Goal: Information Seeking & Learning: Learn about a topic

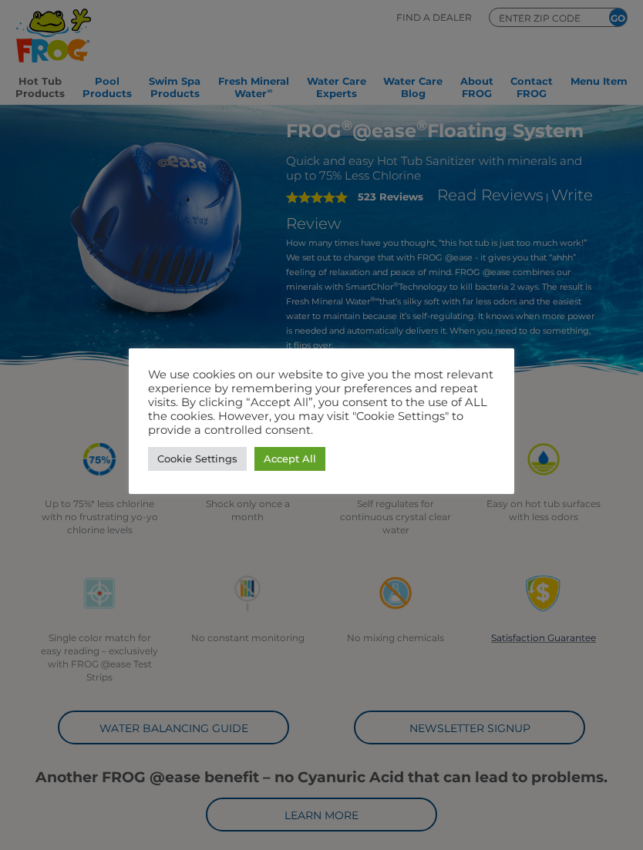
click at [308, 458] on link "Accept All" at bounding box center [289, 459] width 71 height 24
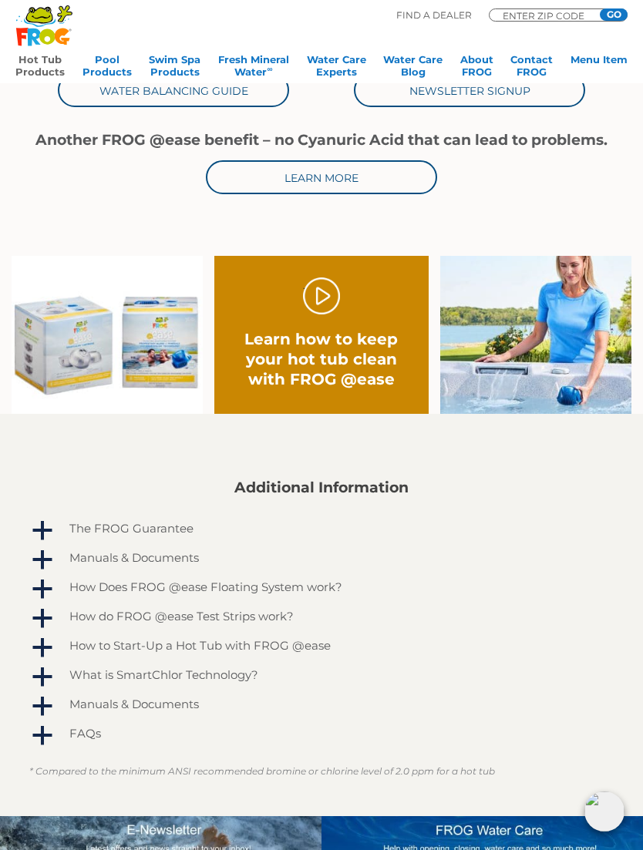
scroll to position [653, 0]
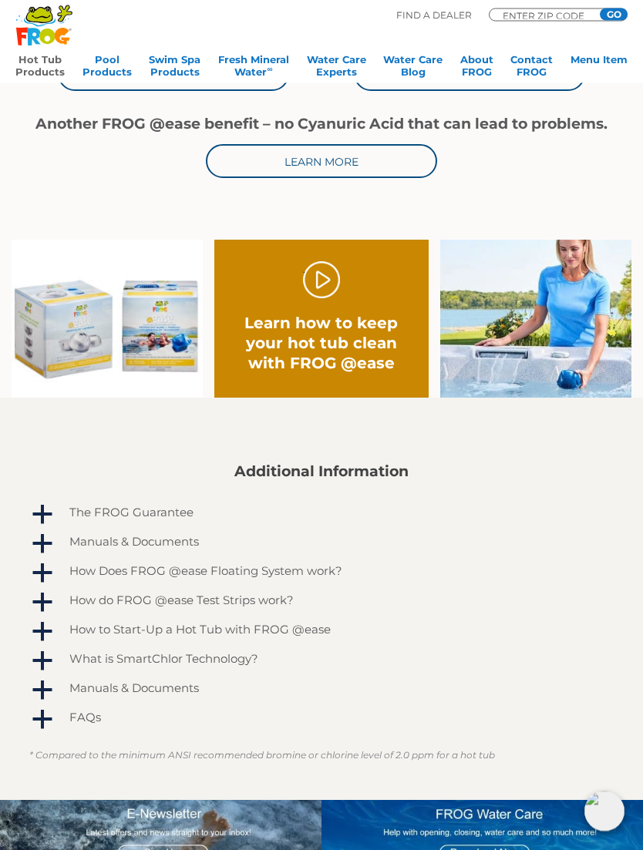
click at [336, 277] on link "." at bounding box center [321, 280] width 37 height 37
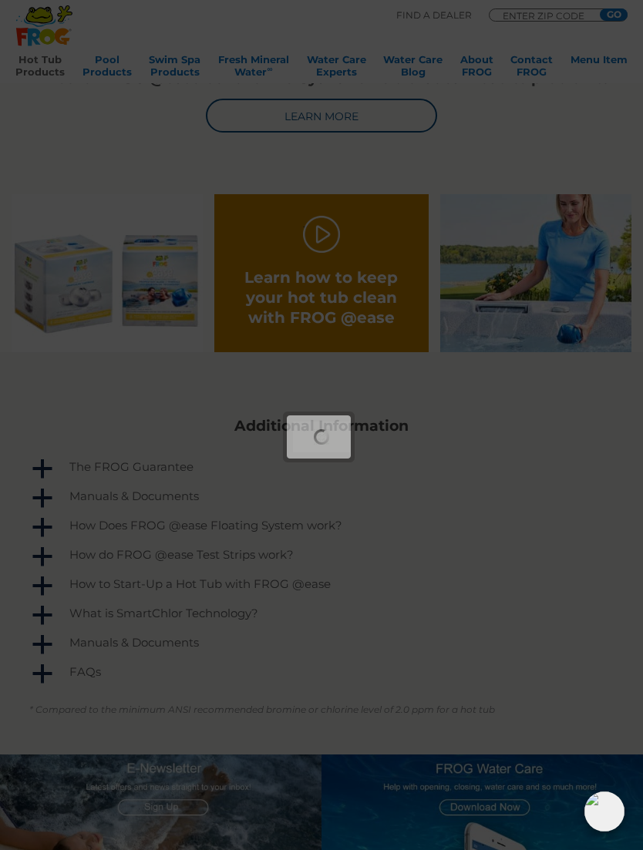
scroll to position [703, 0]
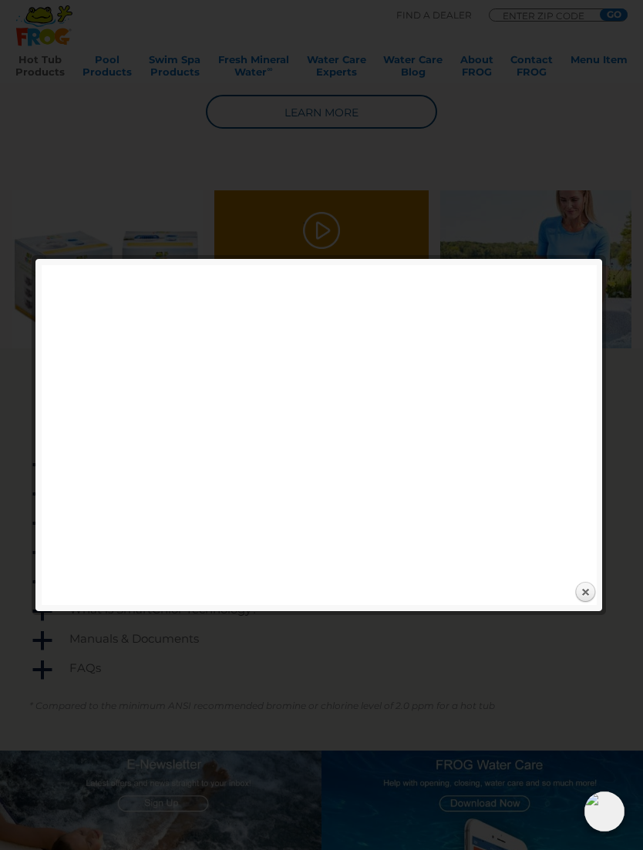
click at [489, 167] on div at bounding box center [321, 186] width 643 height 1778
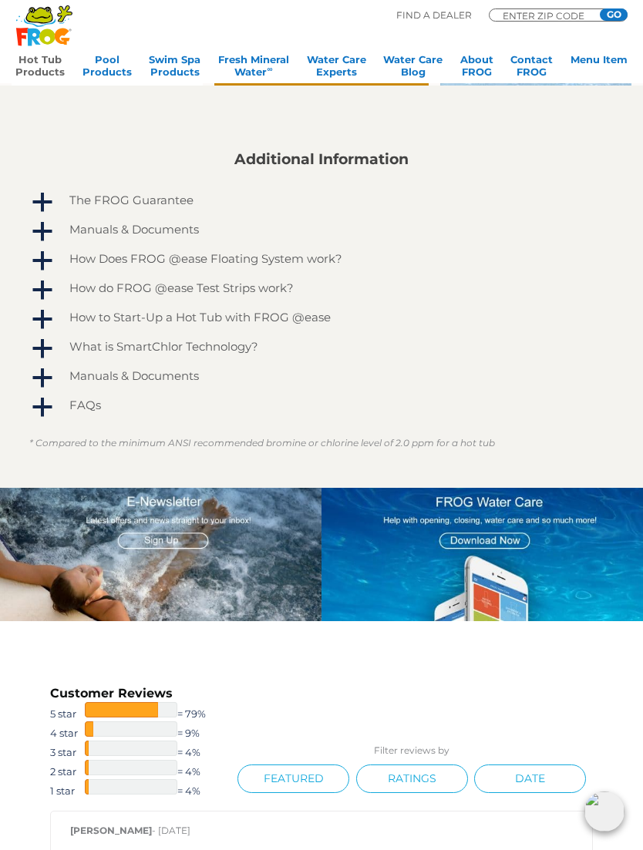
scroll to position [969, 0]
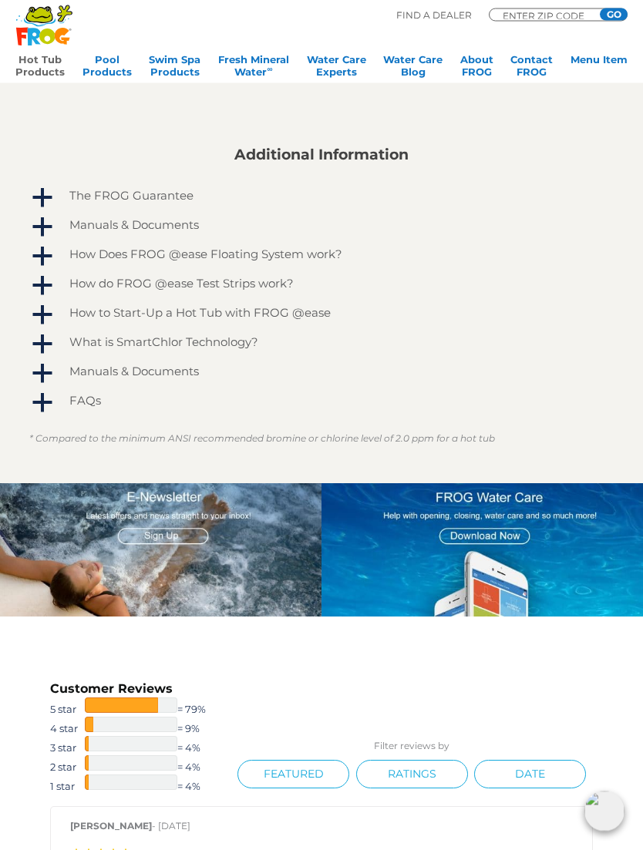
click at [330, 261] on h4 "How Does FROG @ease Floating System work?" at bounding box center [205, 254] width 273 height 13
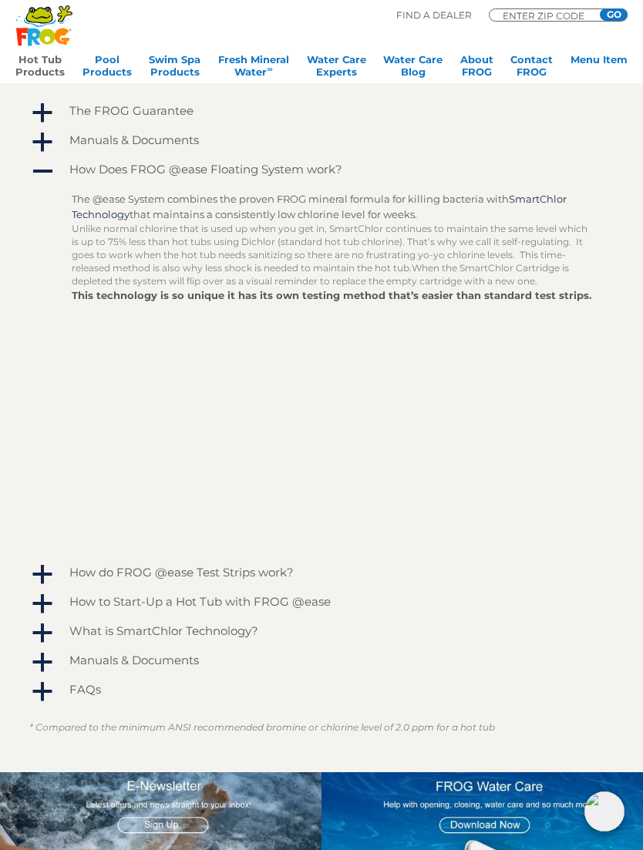
scroll to position [1053, 0]
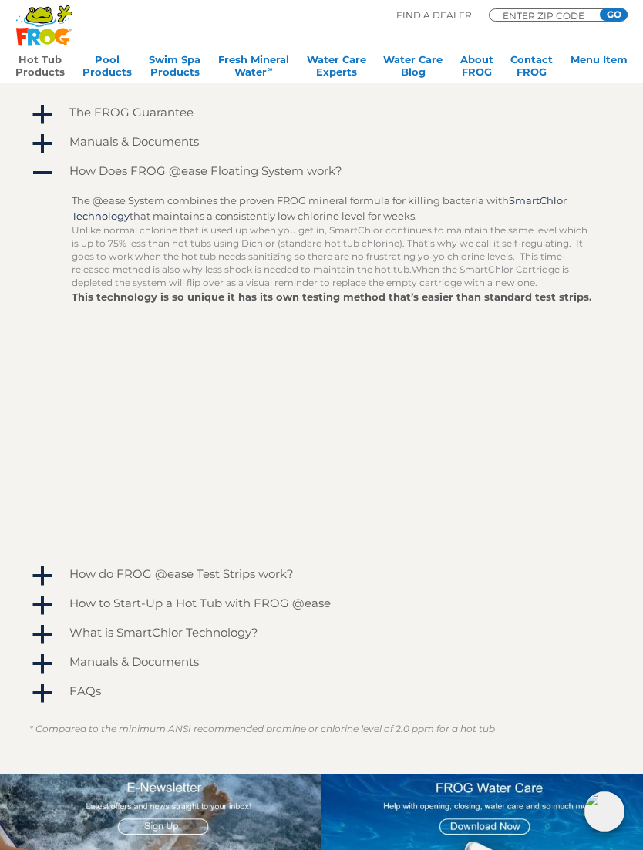
click at [45, 69] on link "Hot Tub Products" at bounding box center [39, 68] width 49 height 31
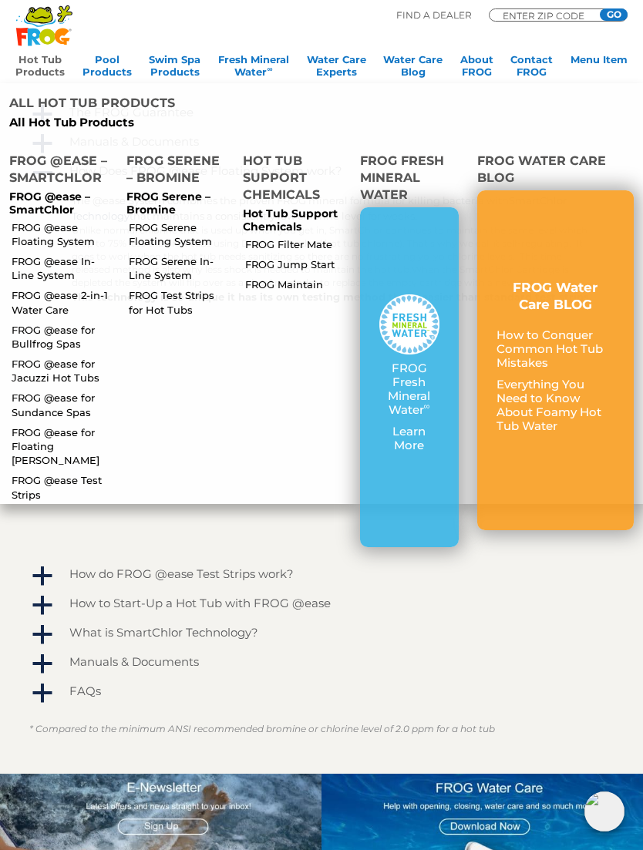
click at [45, 207] on p "FROG @ease – SmartChlor" at bounding box center [58, 203] width 99 height 26
click at [49, 244] on link "FROG @ease Floating System" at bounding box center [63, 234] width 102 height 28
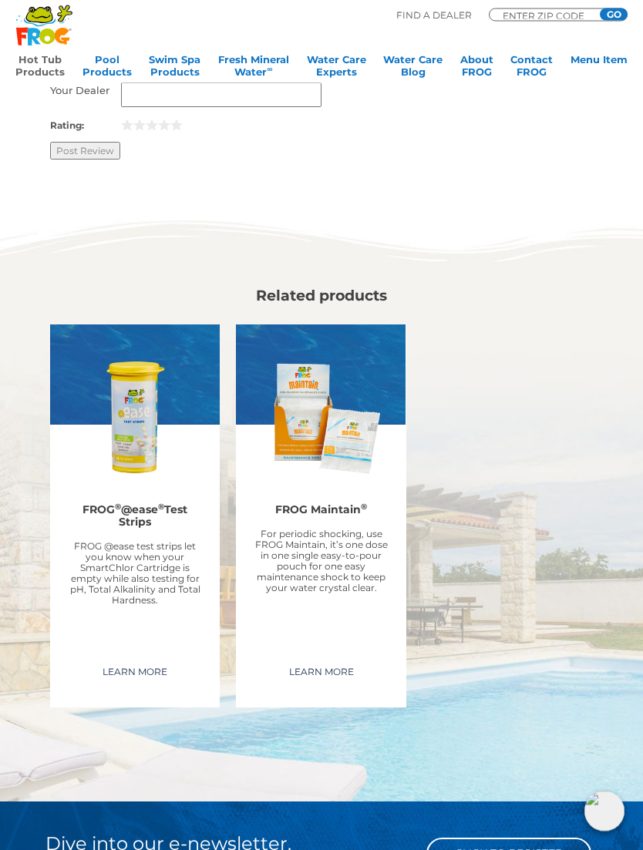
scroll to position [2738, 0]
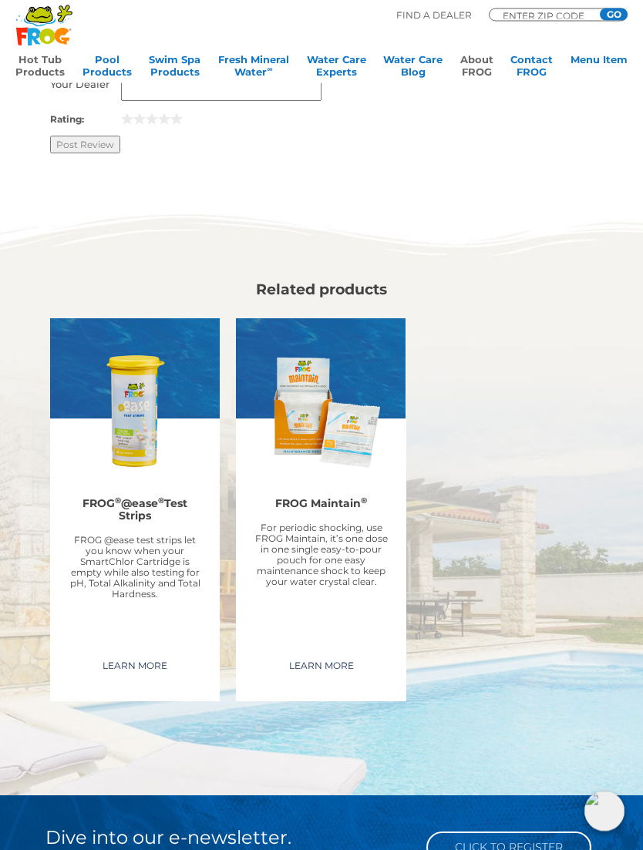
click at [492, 59] on link "About FROG" at bounding box center [476, 68] width 33 height 31
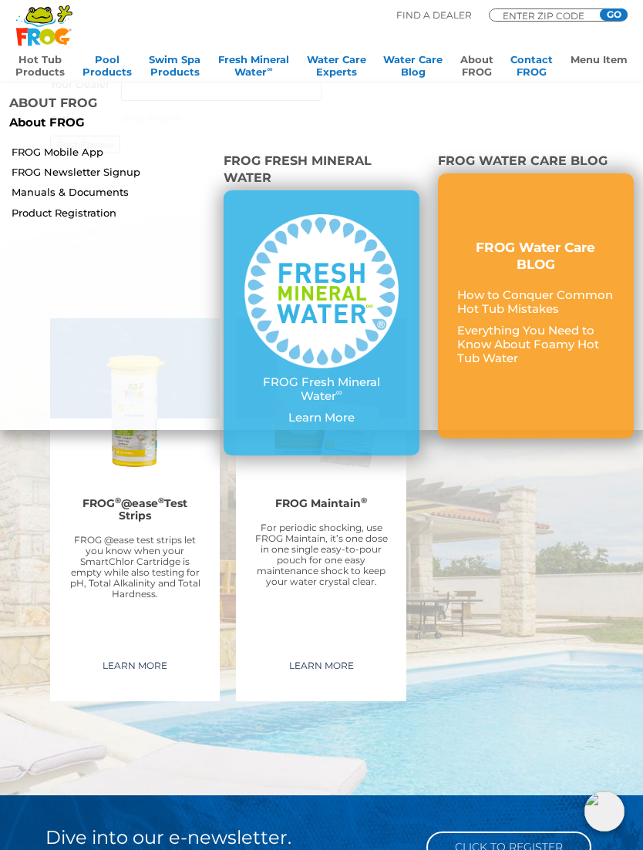
click at [614, 59] on link "Menu Item" at bounding box center [598, 68] width 57 height 31
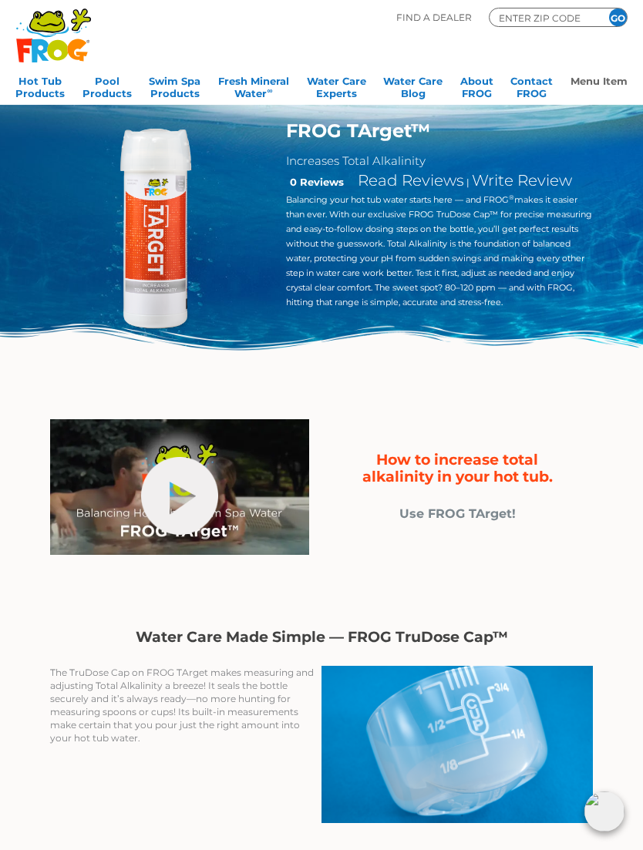
click at [534, 464] on span "How to increase total alkalinity in your hot tub." at bounding box center [457, 468] width 190 height 35
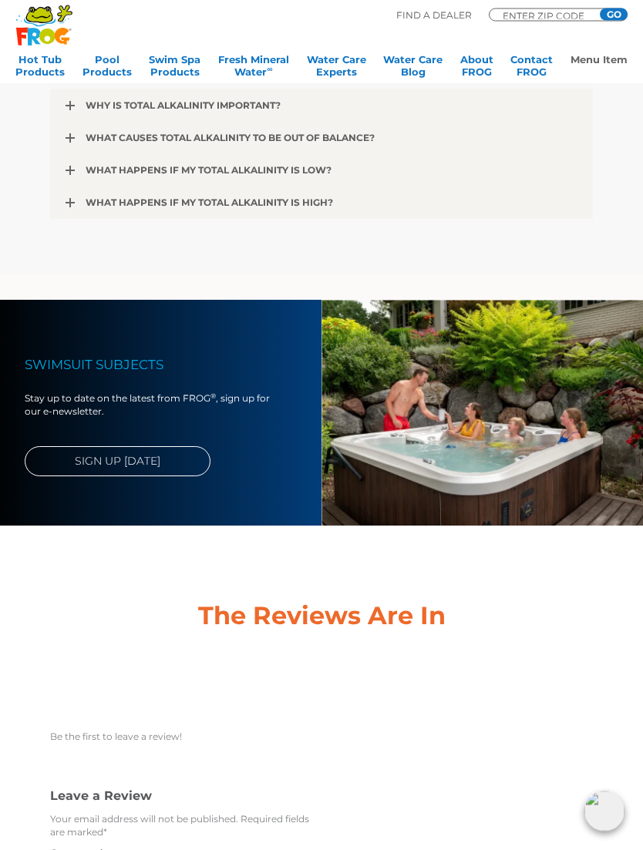
scroll to position [2688, 0]
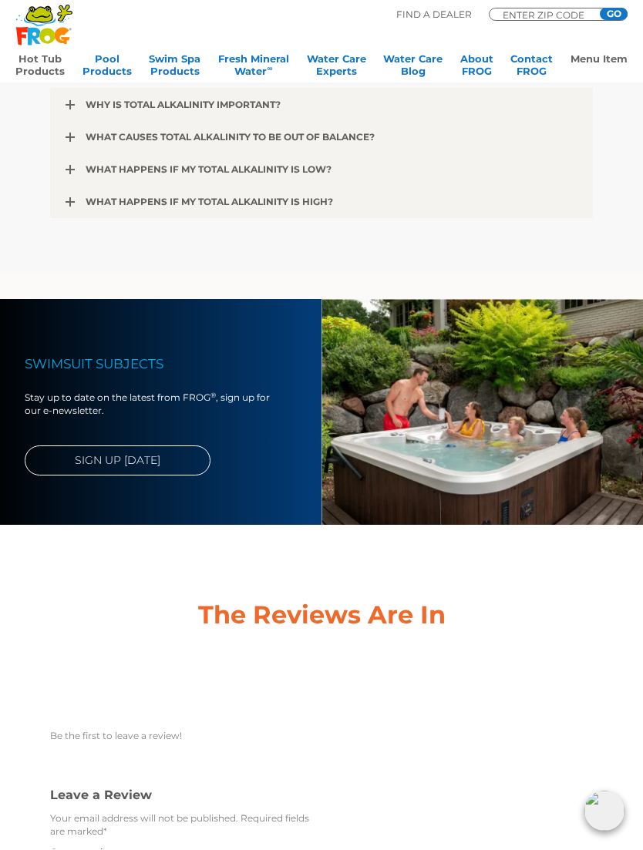
click at [54, 60] on link "Hot Tub Products" at bounding box center [39, 68] width 49 height 31
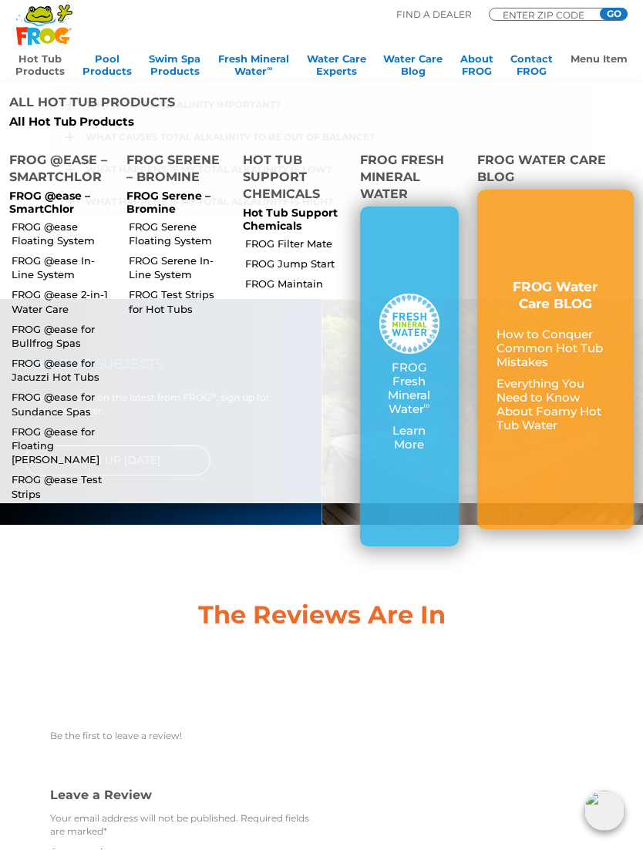
scroll to position [2689, 0]
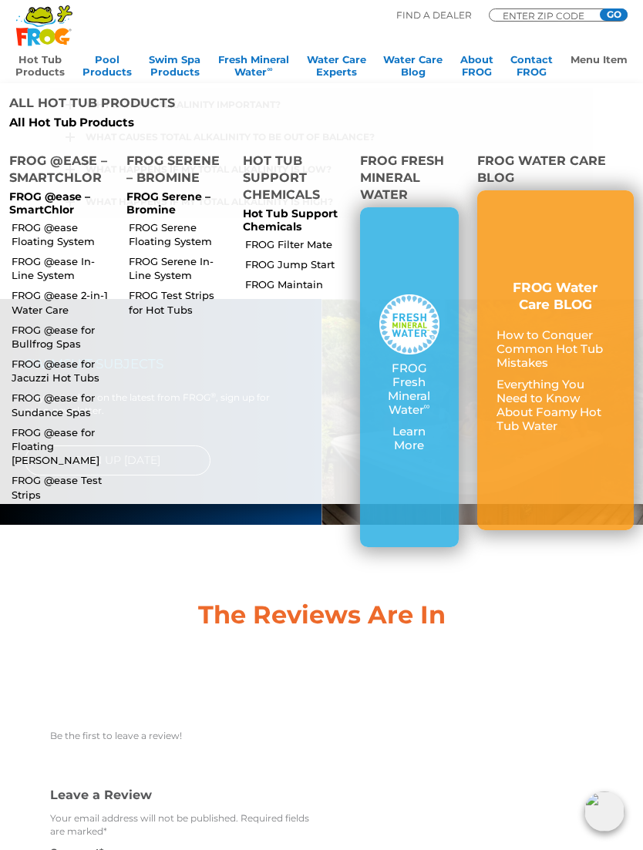
click at [316, 220] on link "Hot Tub Support Chemicals" at bounding box center [290, 219] width 95 height 27
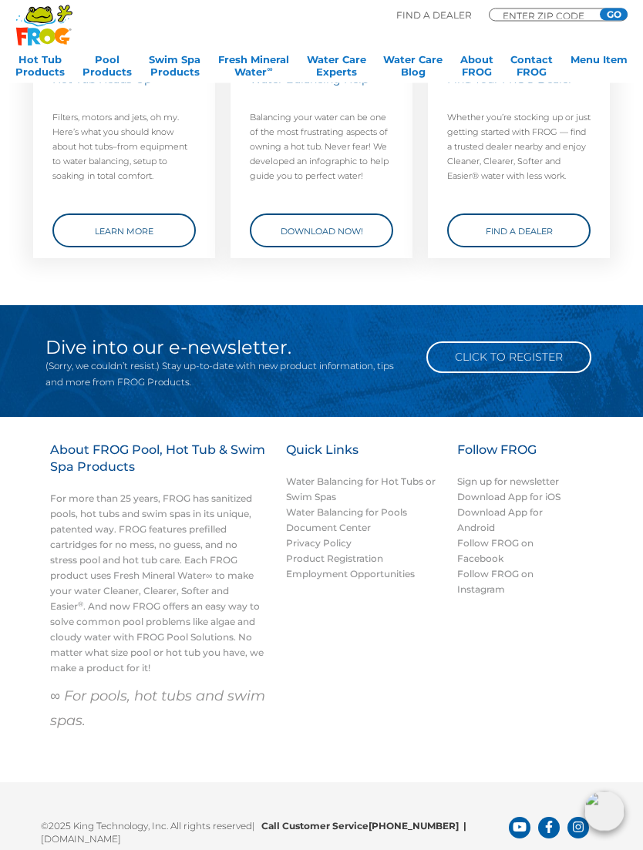
scroll to position [2643, 0]
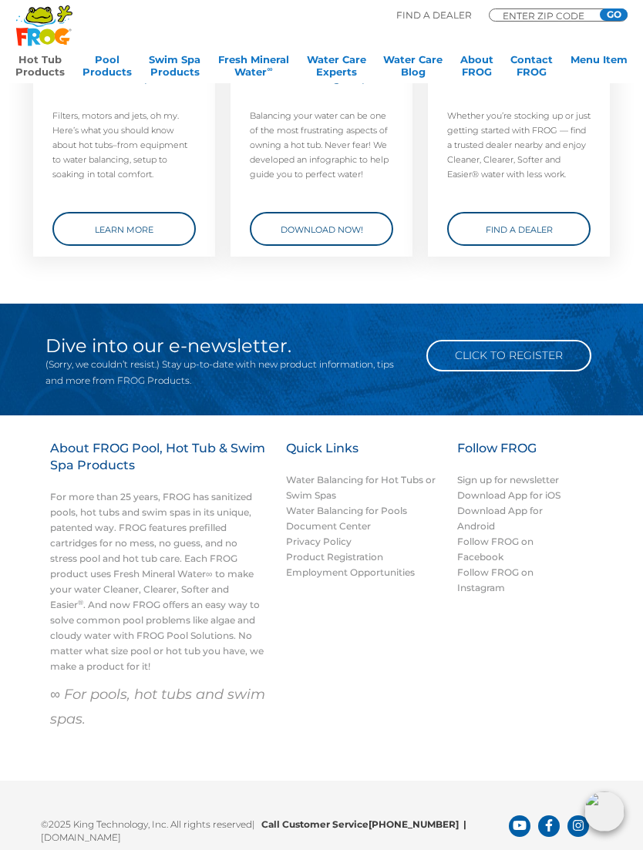
click at [54, 57] on link "Hot Tub Products" at bounding box center [39, 68] width 49 height 31
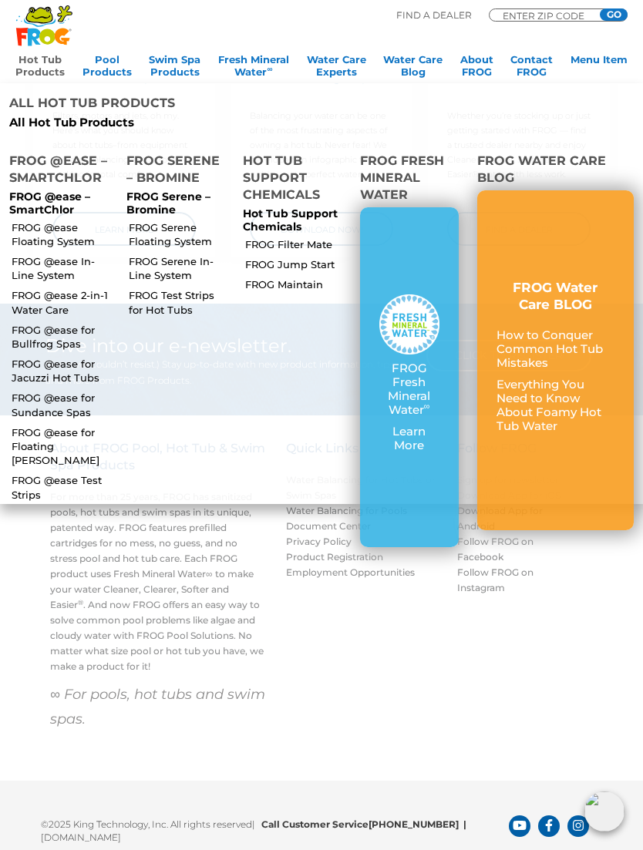
click at [45, 55] on link "Hot Tub Products" at bounding box center [39, 68] width 49 height 31
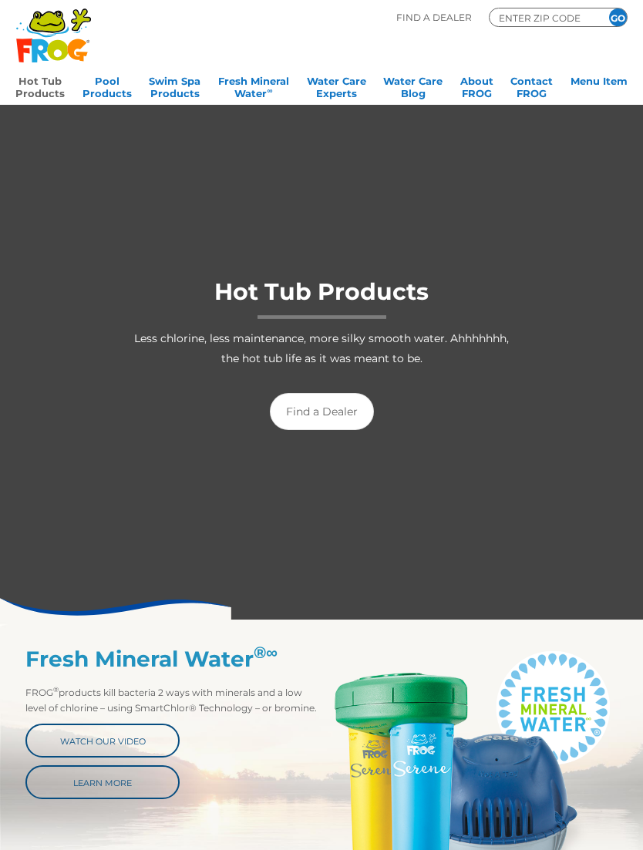
click at [47, 89] on link "Hot Tub Products" at bounding box center [39, 85] width 49 height 31
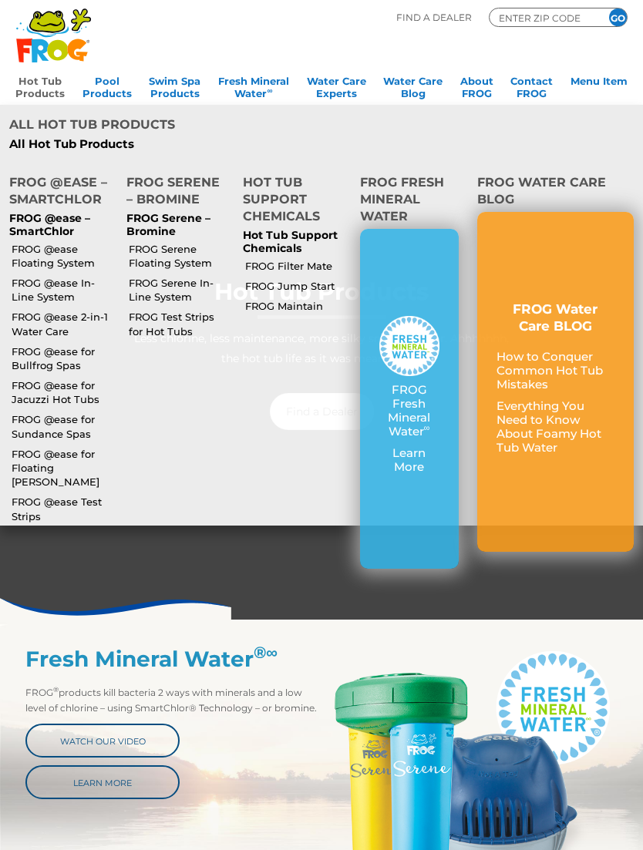
click at [49, 145] on p "All Hot Tub Products" at bounding box center [159, 144] width 300 height 14
click at [69, 140] on p "All Hot Tub Products" at bounding box center [159, 144] width 300 height 14
click at [70, 137] on p "All Hot Tub Products" at bounding box center [159, 144] width 300 height 14
click at [53, 132] on h4 "All Hot Tub Products" at bounding box center [159, 126] width 300 height 21
click at [39, 146] on p "All Hot Tub Products" at bounding box center [159, 144] width 300 height 14
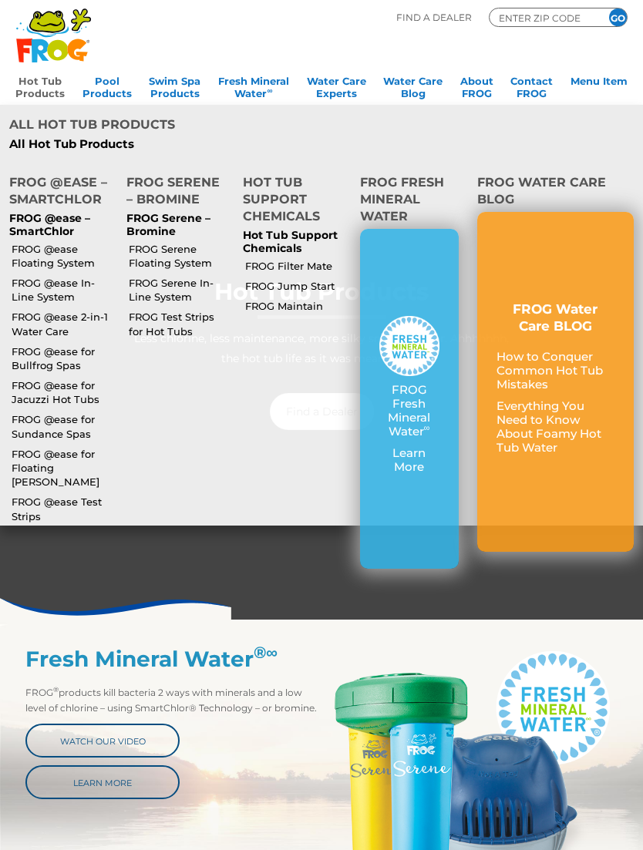
click at [35, 125] on h4 "All Hot Tub Products" at bounding box center [159, 126] width 300 height 21
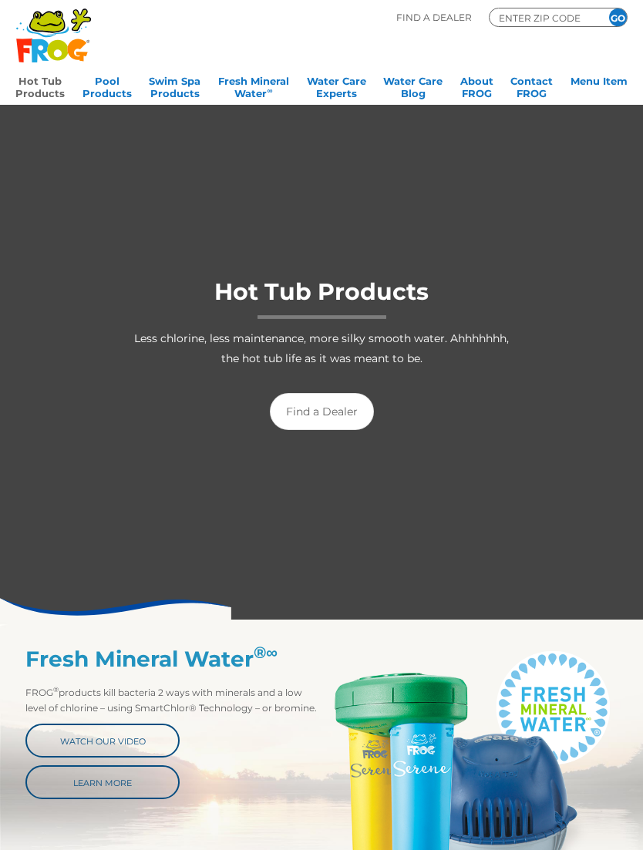
click at [25, 62] on icon ".st130{clip-path:url(#SVGID_2_);fill-rule:evenodd;clip-rule:evenodd;fill:#C3CC0…" at bounding box center [53, 35] width 76 height 55
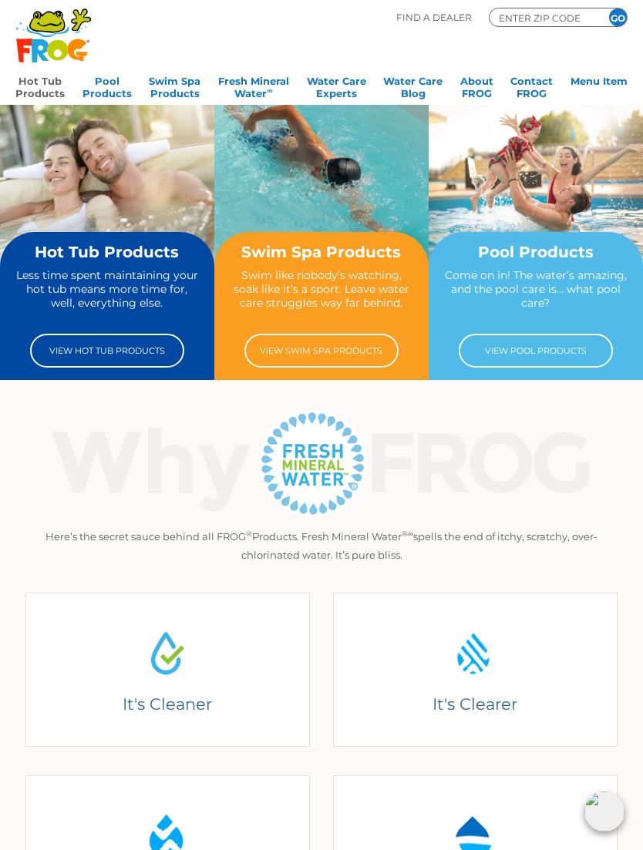
click at [55, 89] on link "Hot Tub Products" at bounding box center [39, 85] width 49 height 31
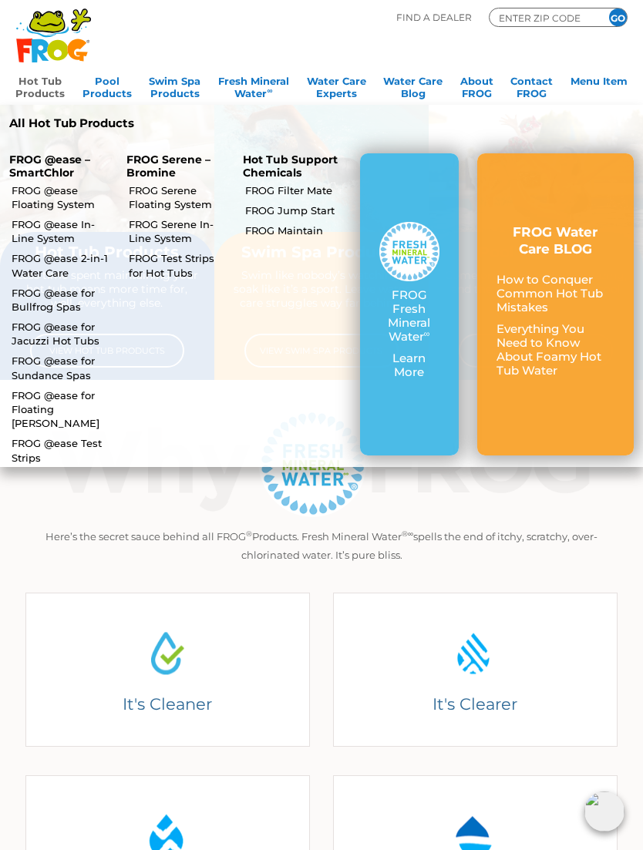
click at [52, 124] on p "All Hot Tub Products" at bounding box center [159, 123] width 300 height 14
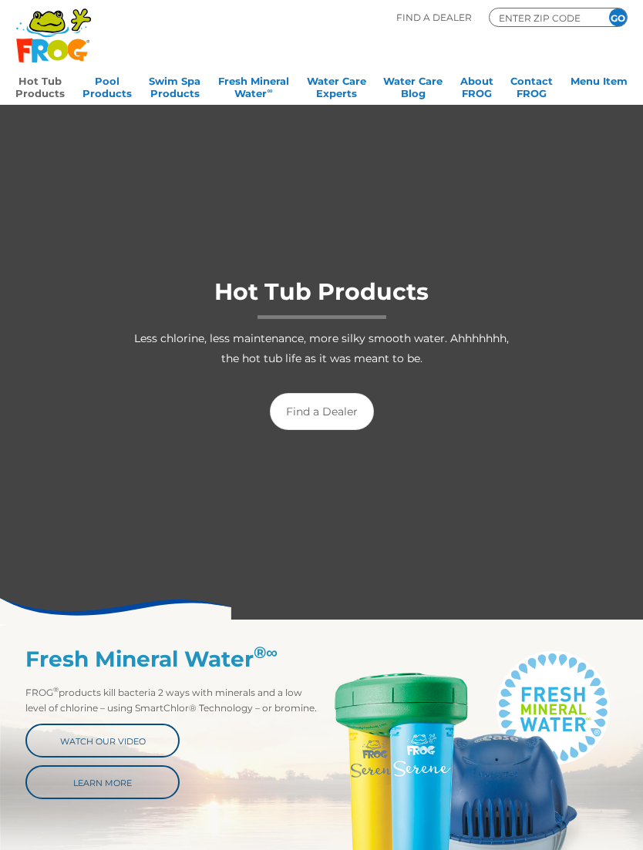
click at [47, 119] on div at bounding box center [321, 361] width 643 height 515
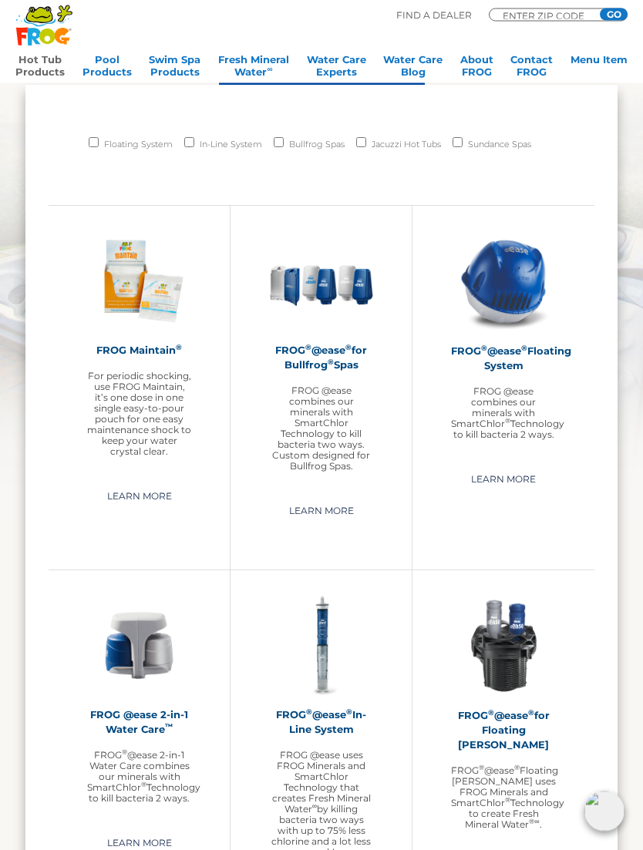
scroll to position [1059, 0]
click at [503, 487] on link "Learn More" at bounding box center [503, 479] width 100 height 25
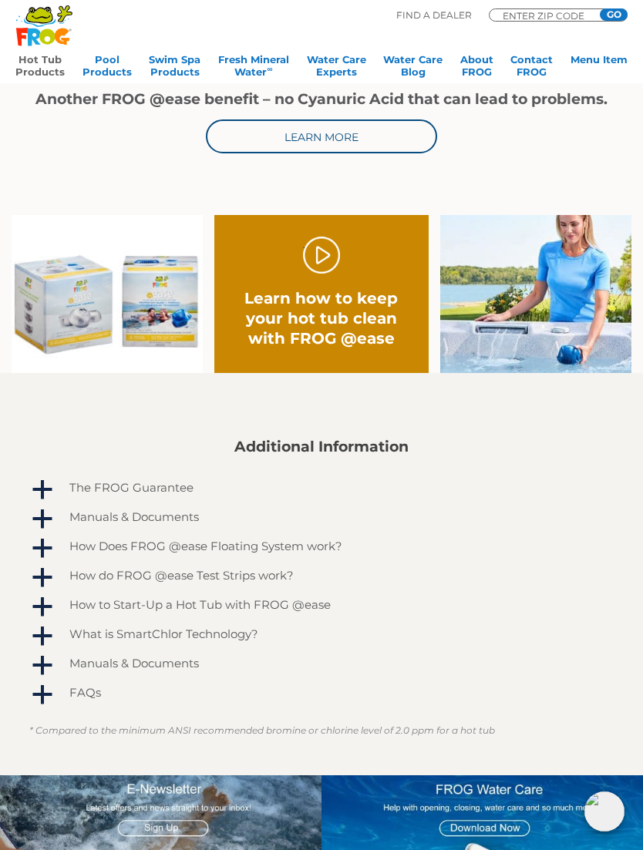
scroll to position [684, 0]
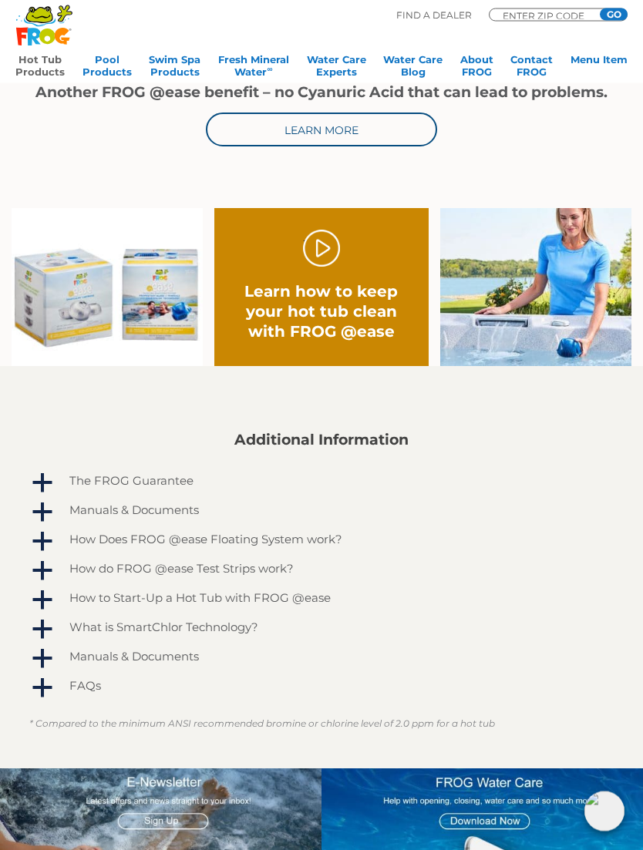
click at [334, 256] on link "." at bounding box center [321, 248] width 37 height 37
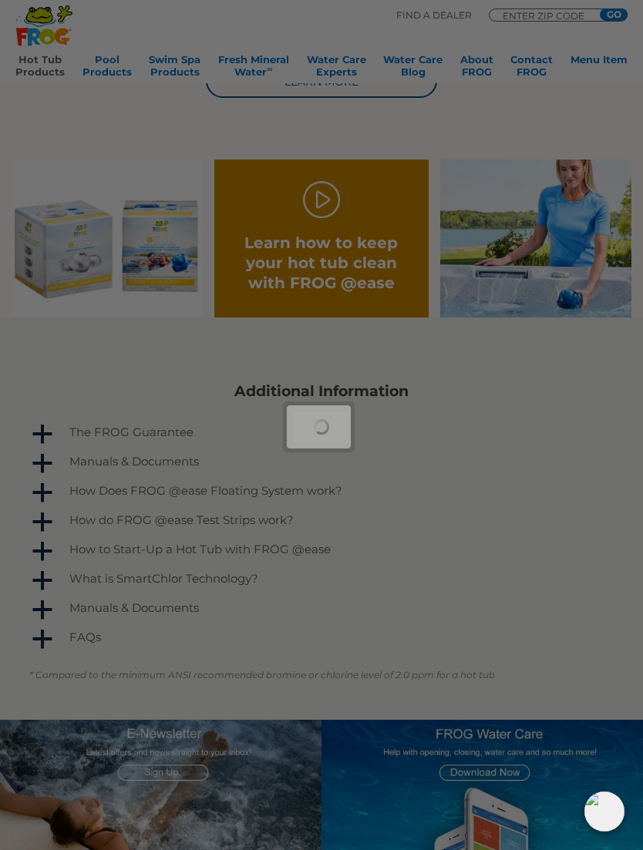
scroll to position [734, 0]
